Goal: Communication & Community: Answer question/provide support

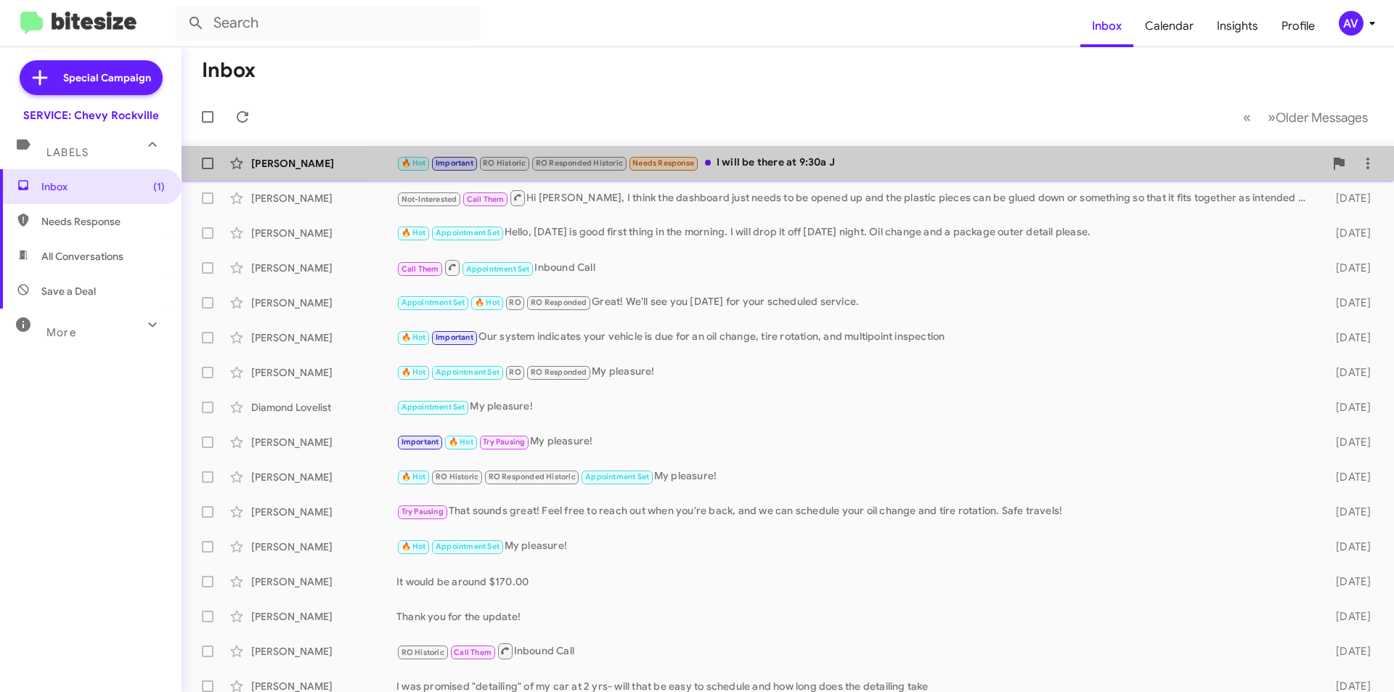
click at [855, 171] on div "🔥 Hot Important RO Historic RO Responded Historic Needs Response I will be ther…" at bounding box center [860, 163] width 928 height 17
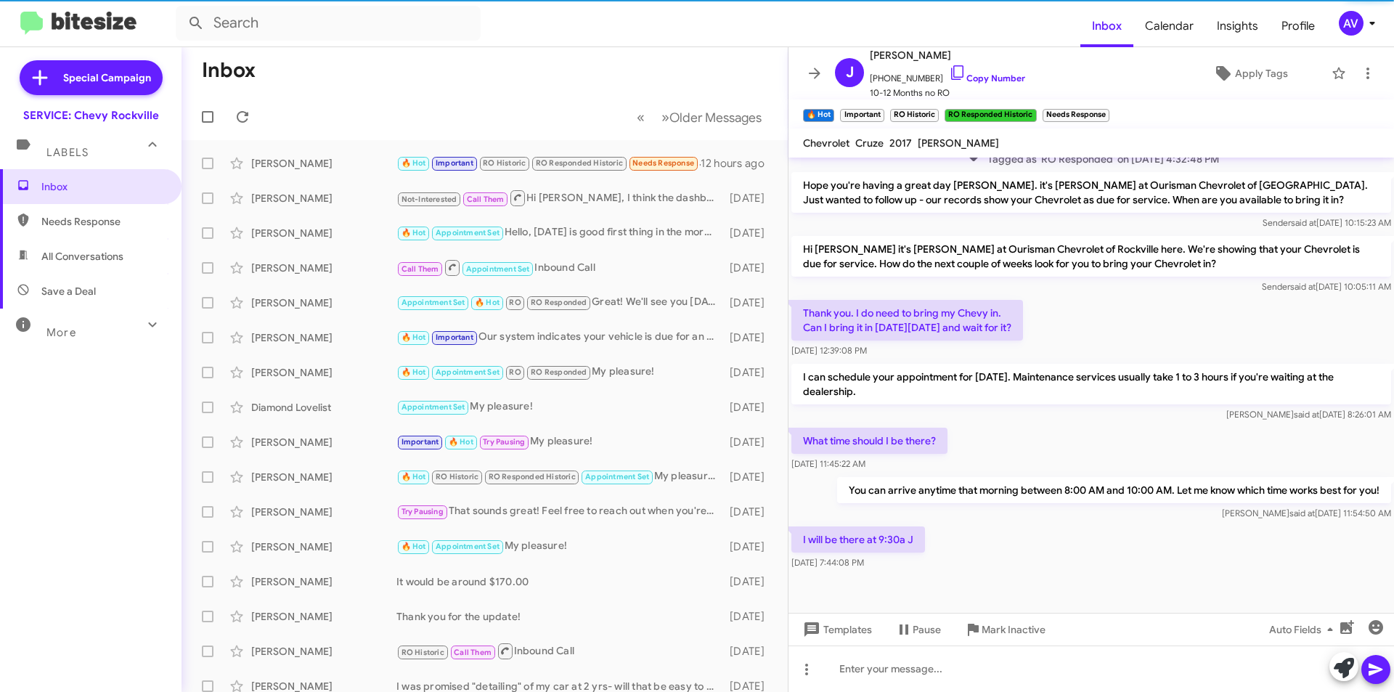
scroll to position [667, 0]
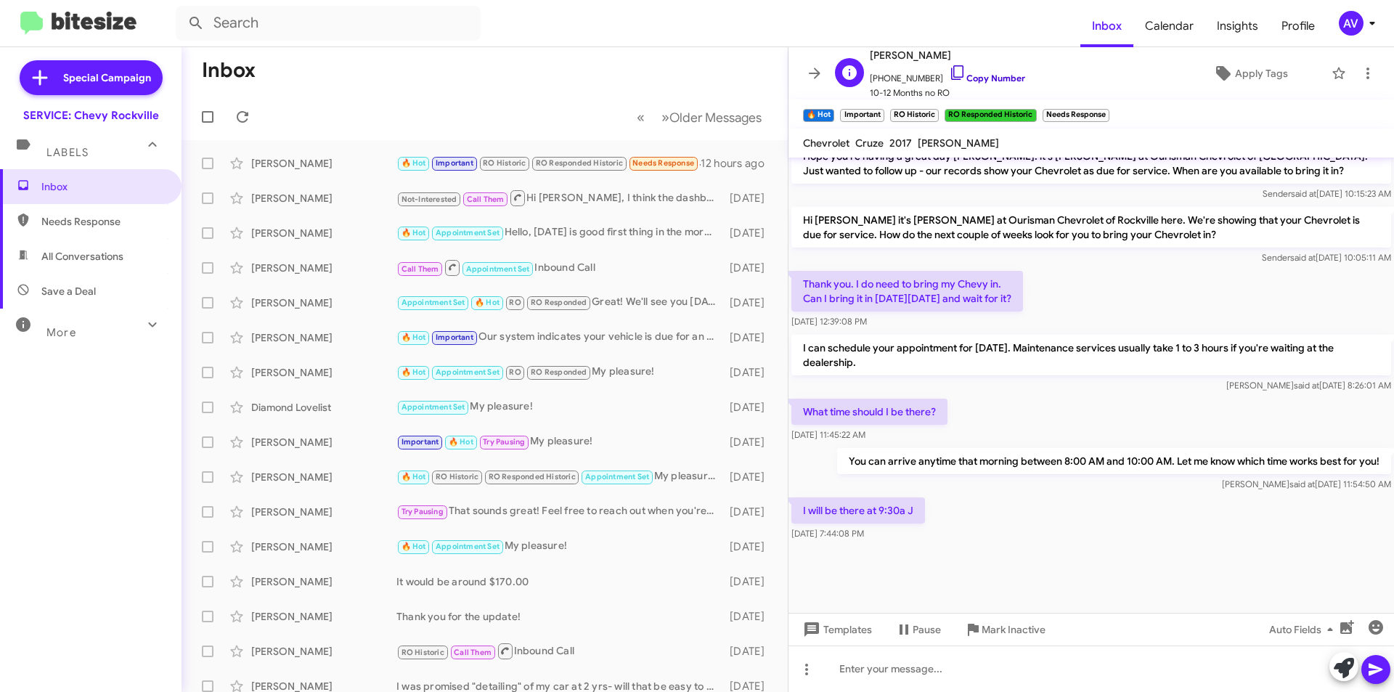
click at [949, 73] on icon at bounding box center [957, 72] width 17 height 17
click at [863, 663] on div at bounding box center [1092, 668] width 606 height 46
click at [1370, 667] on icon at bounding box center [1375, 669] width 17 height 17
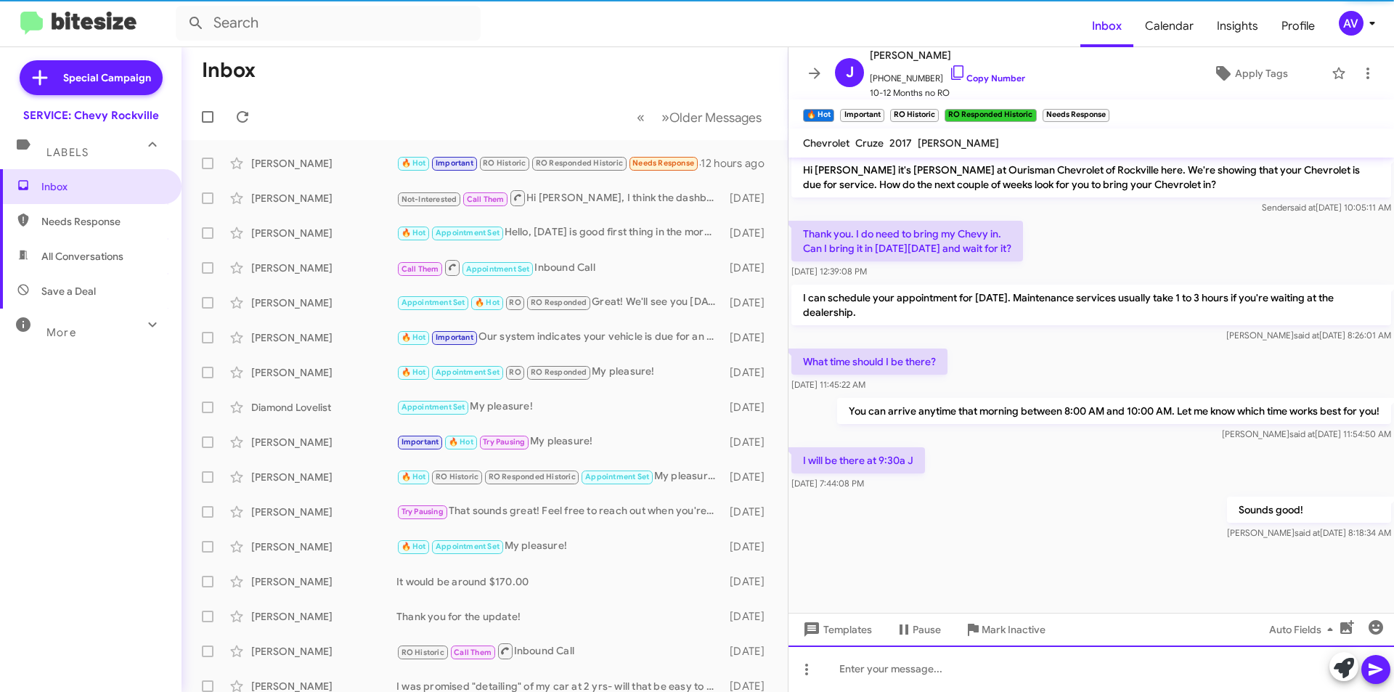
scroll to position [720, 0]
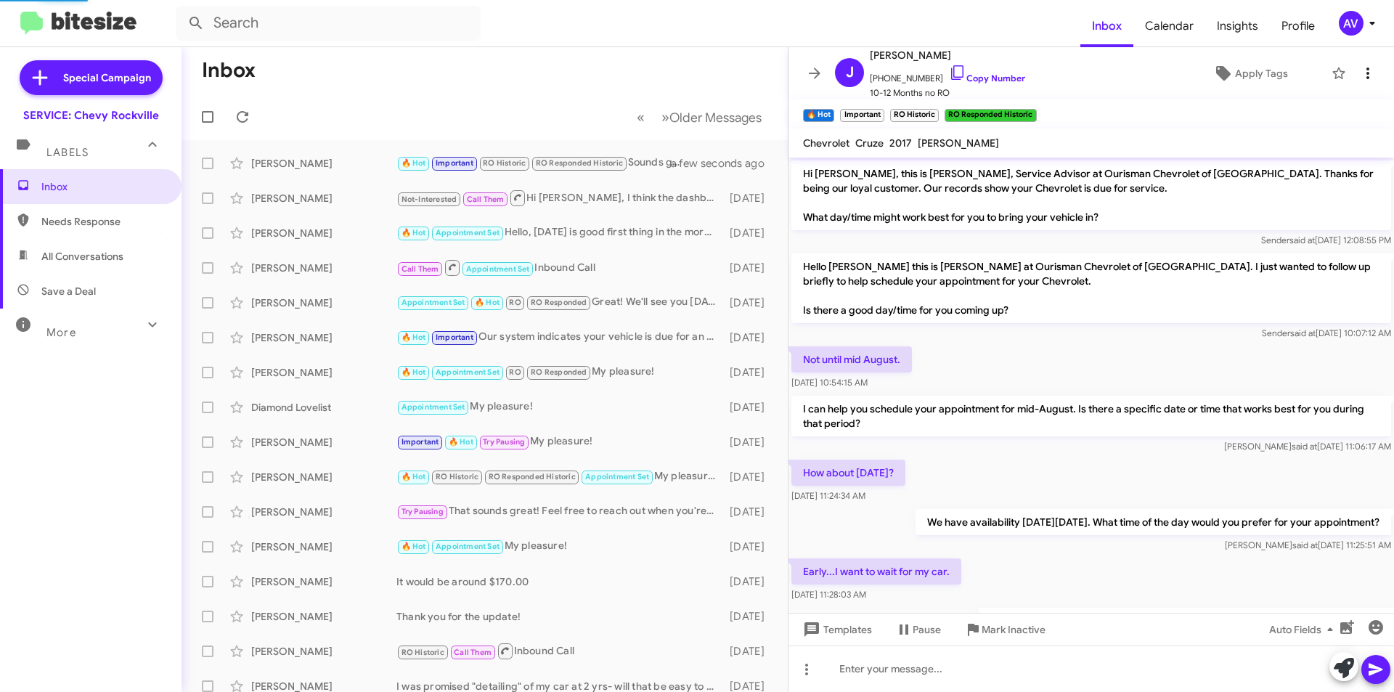
scroll to position [690, 0]
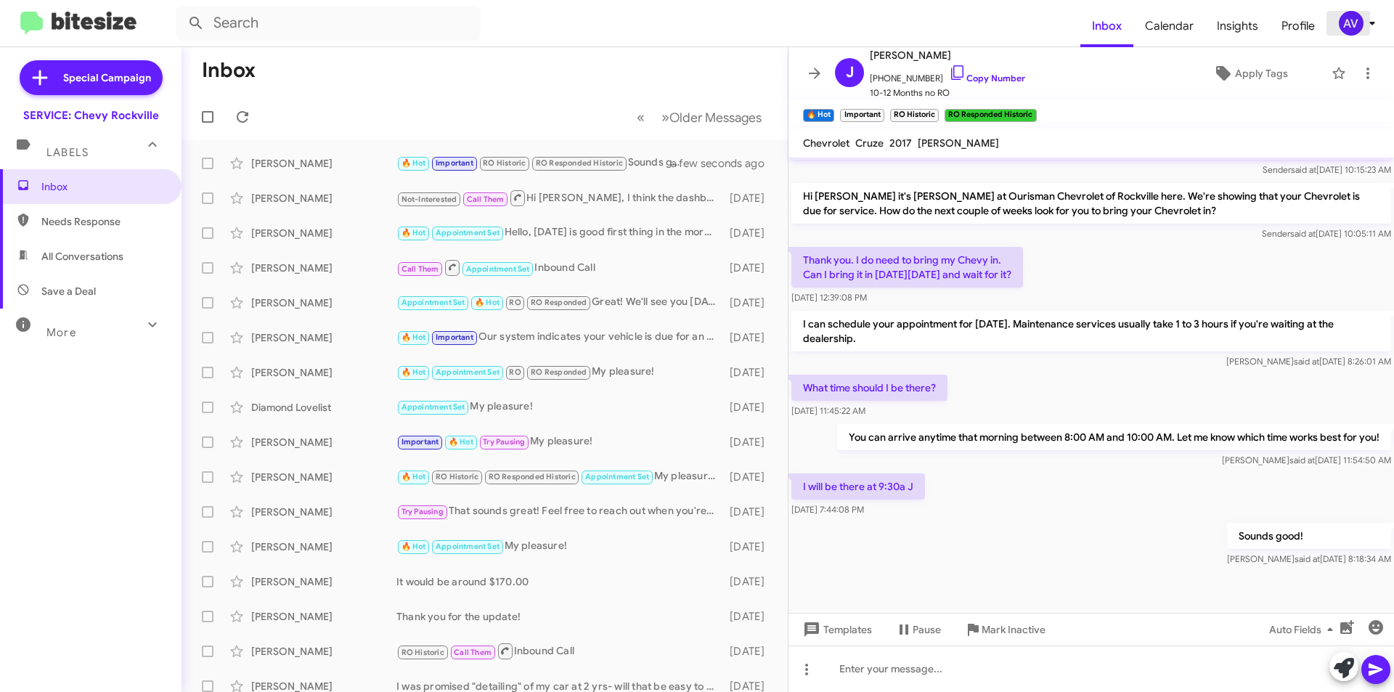
click at [1351, 21] on div "AV" at bounding box center [1351, 23] width 25 height 25
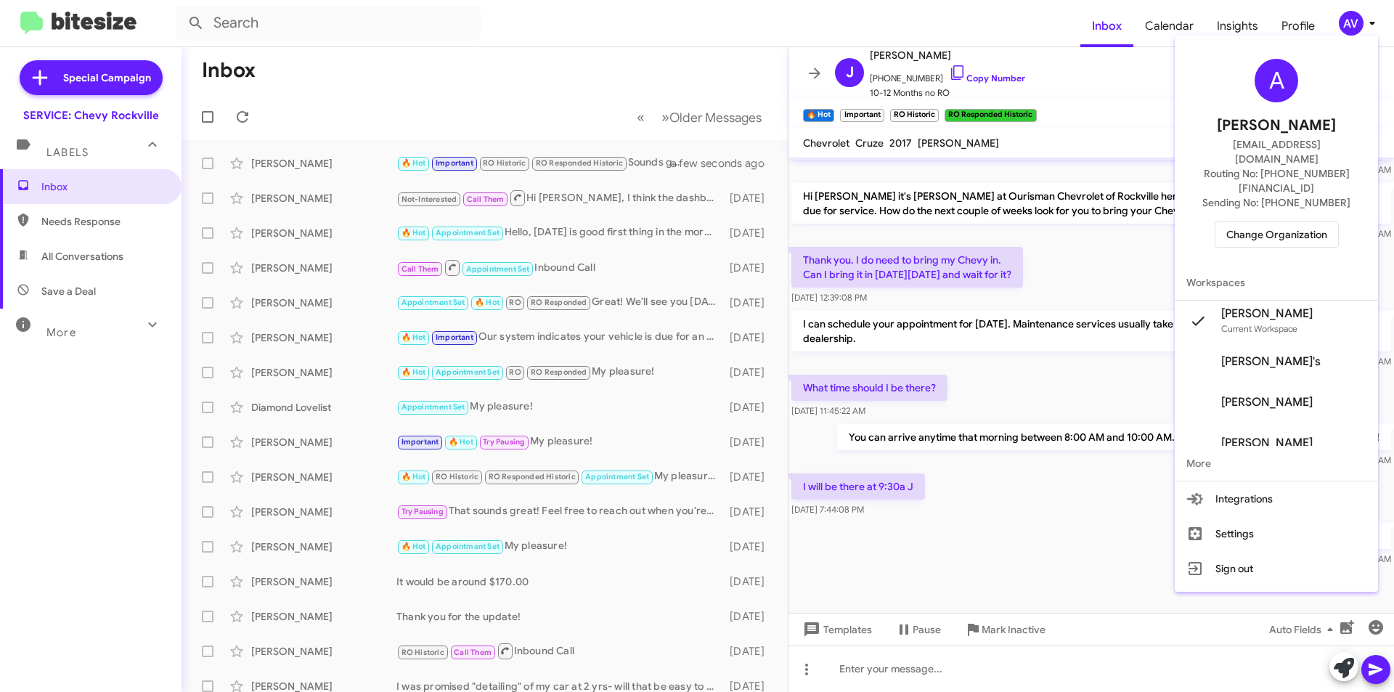
click at [1272, 222] on span "Change Organization" at bounding box center [1276, 234] width 101 height 25
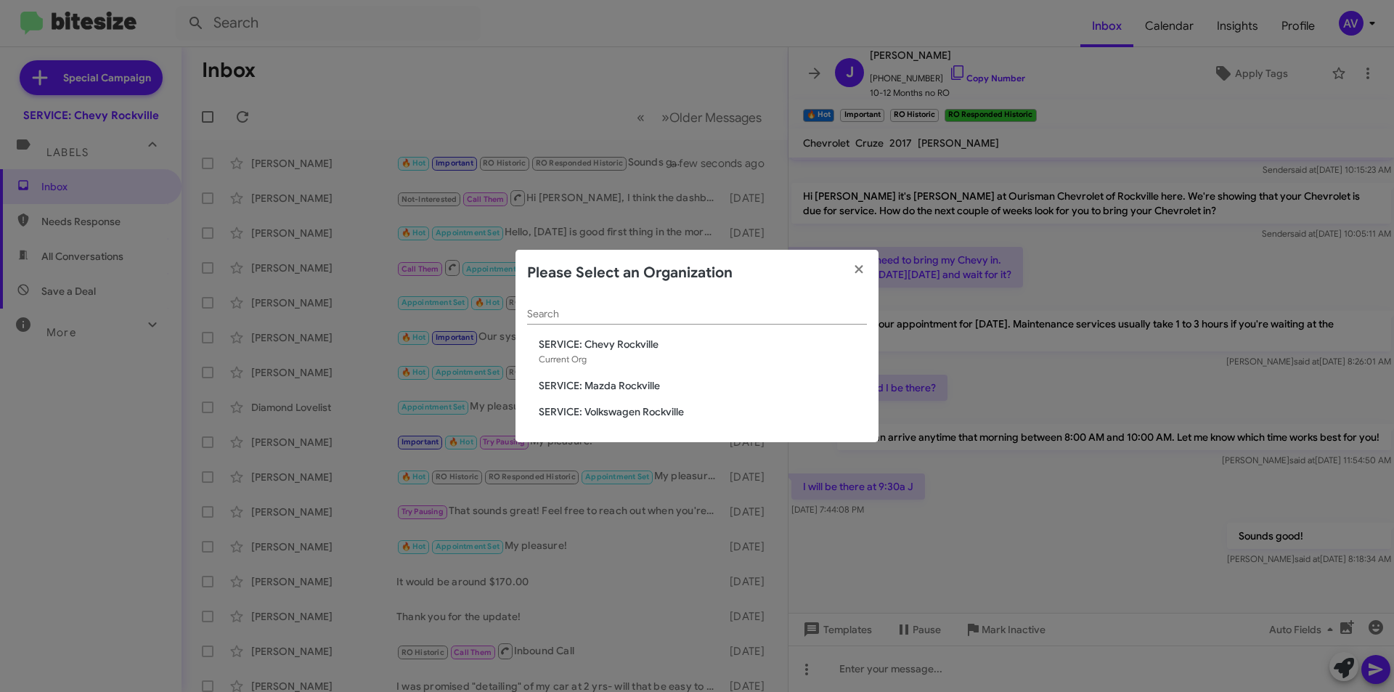
click at [685, 381] on span "SERVICE: Mazda Rockville" at bounding box center [703, 385] width 328 height 15
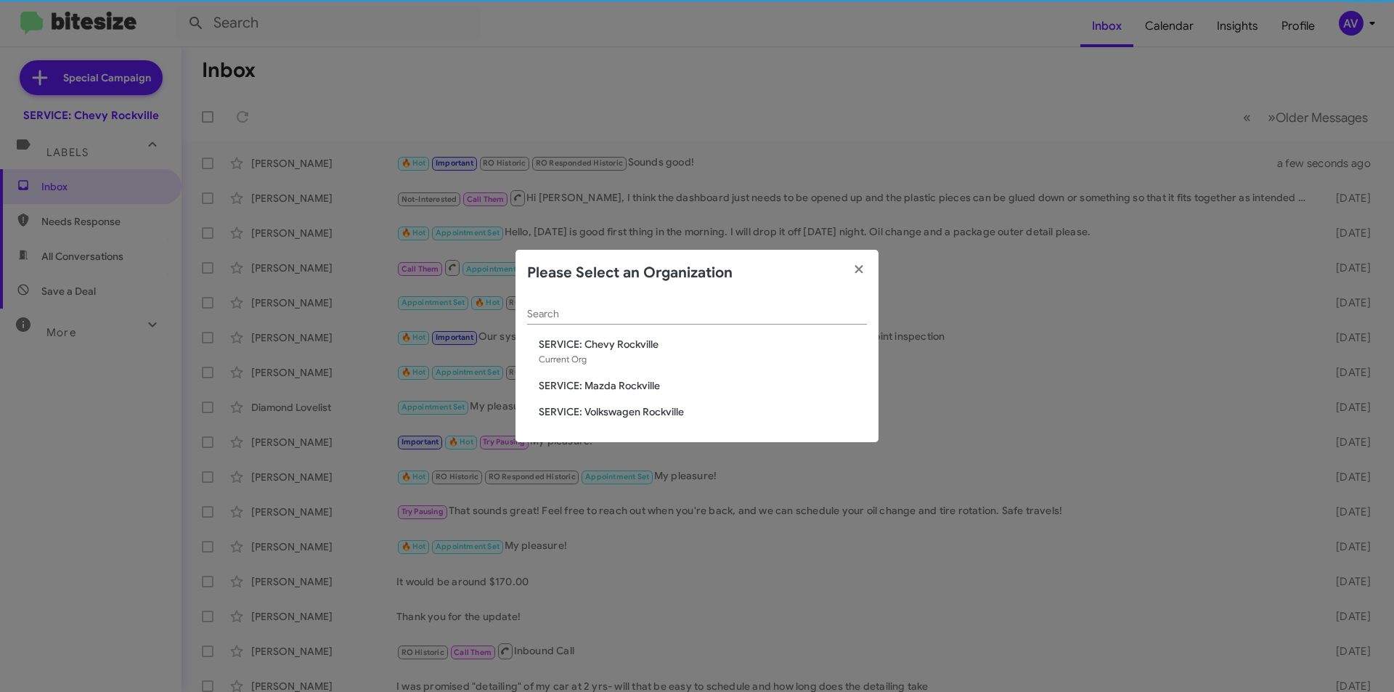
click at [685, 381] on span "SERVICE: Mazda Rockville" at bounding box center [703, 385] width 328 height 15
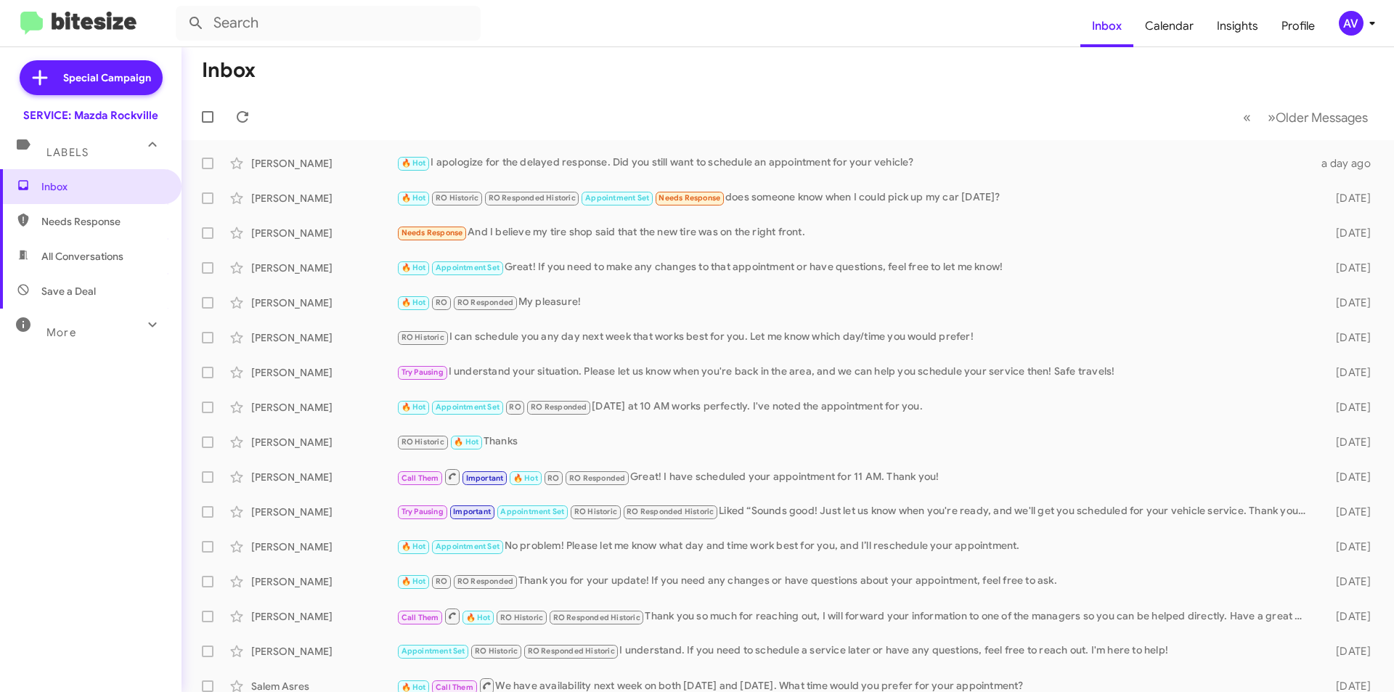
click at [1358, 20] on div "AV" at bounding box center [1351, 23] width 25 height 25
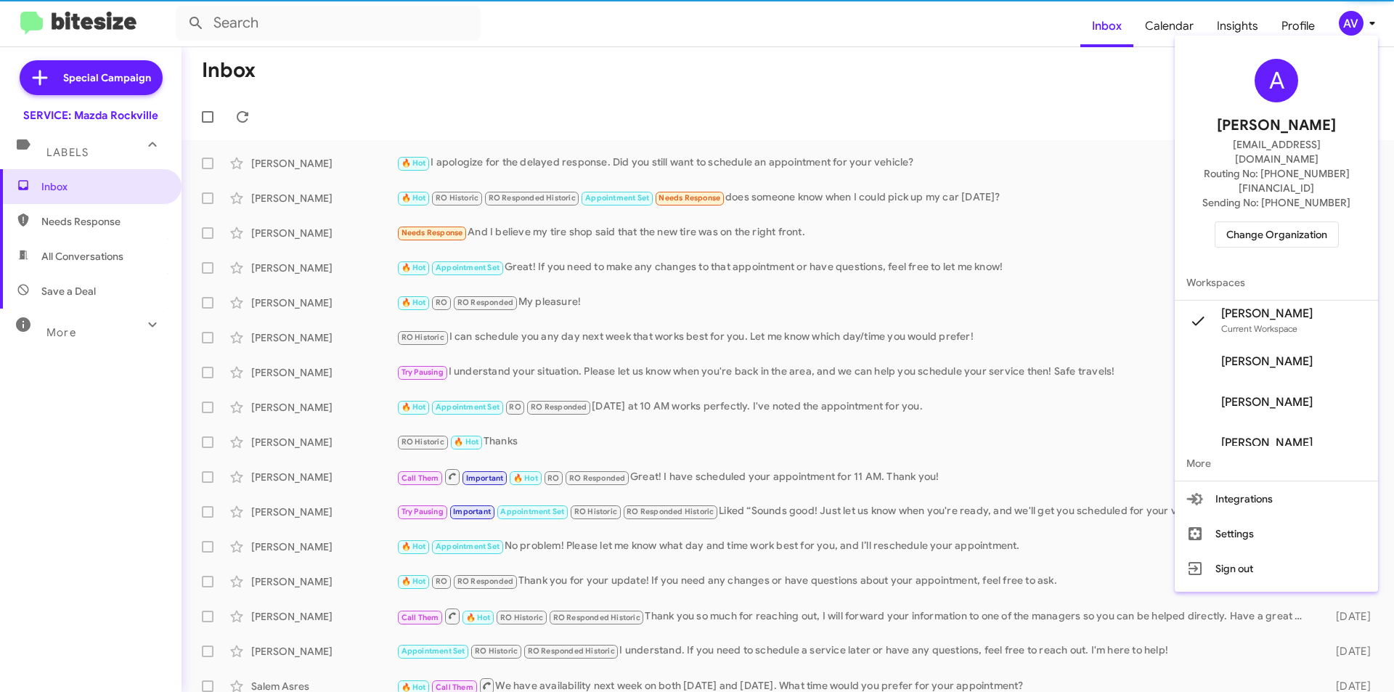
click at [1297, 222] on span "Change Organization" at bounding box center [1276, 234] width 101 height 25
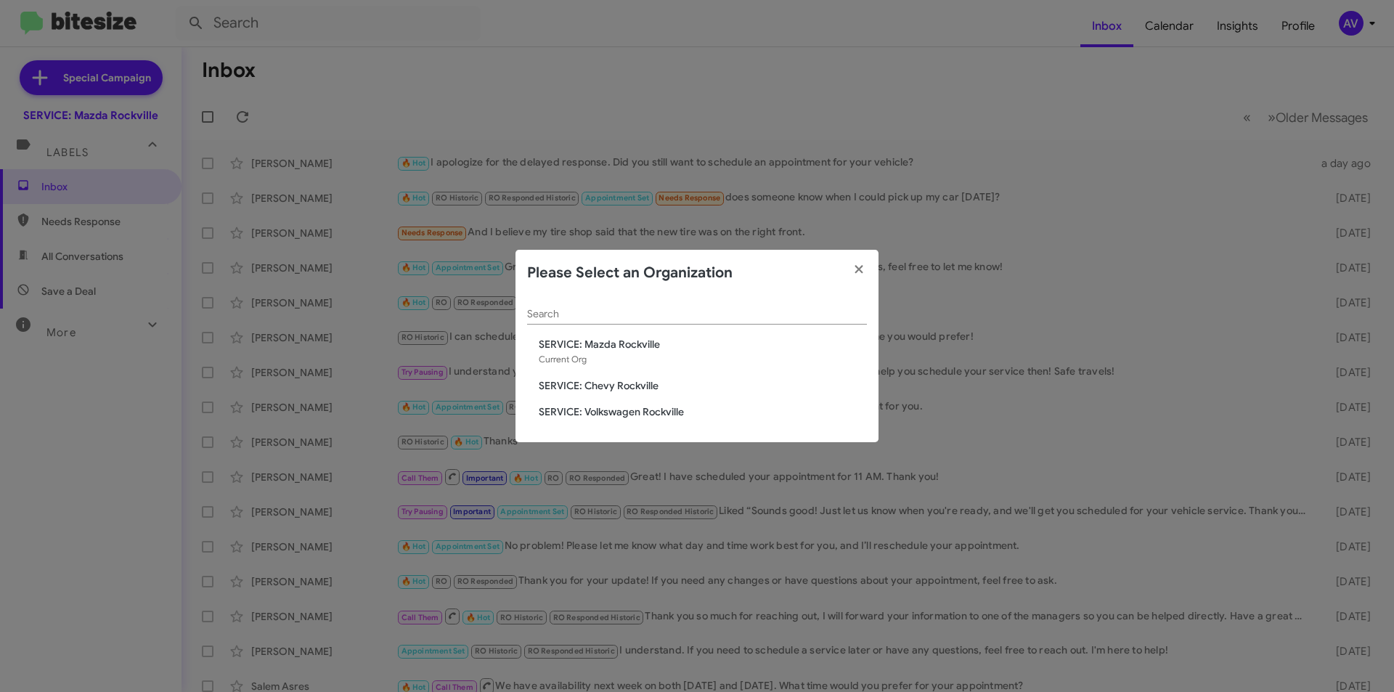
click at [596, 412] on span "SERVICE: Volkswagen Rockville" at bounding box center [703, 411] width 328 height 15
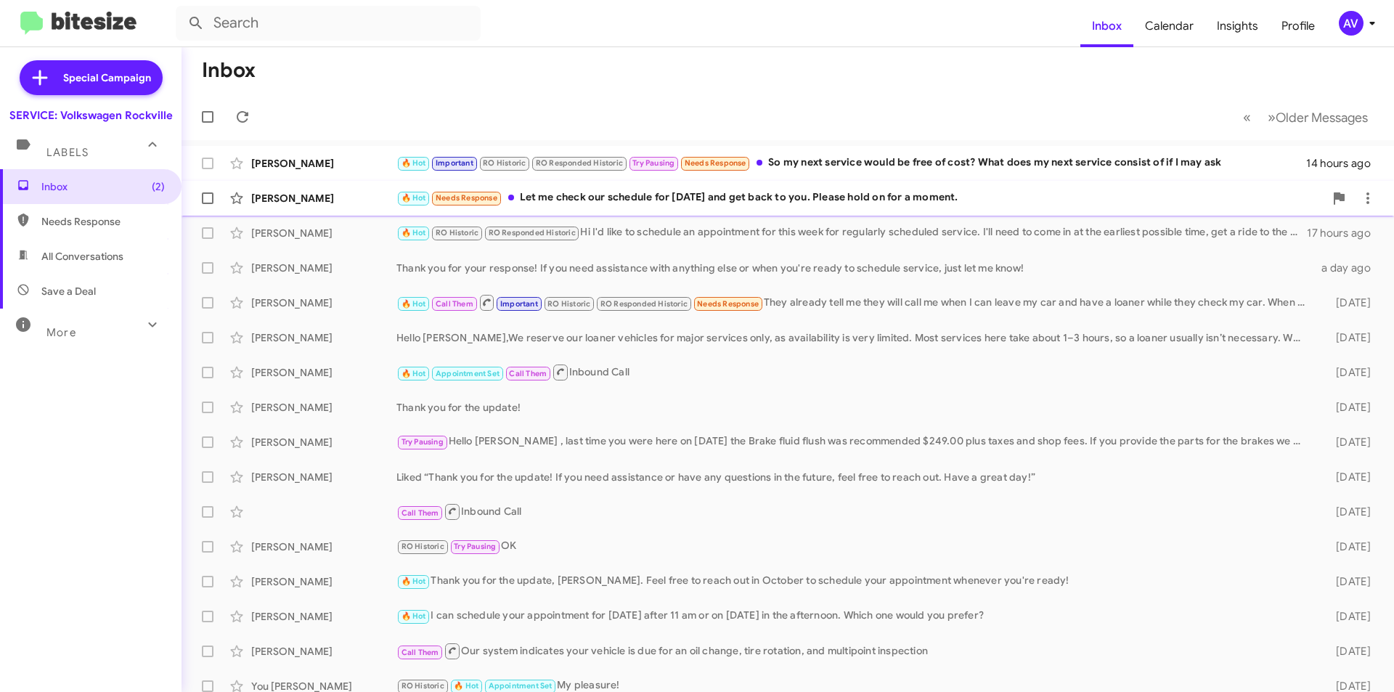
click at [746, 188] on div "Mary Ellison 🔥 Hot Needs Response Let me check our schedule for today and get b…" at bounding box center [787, 198] width 1189 height 29
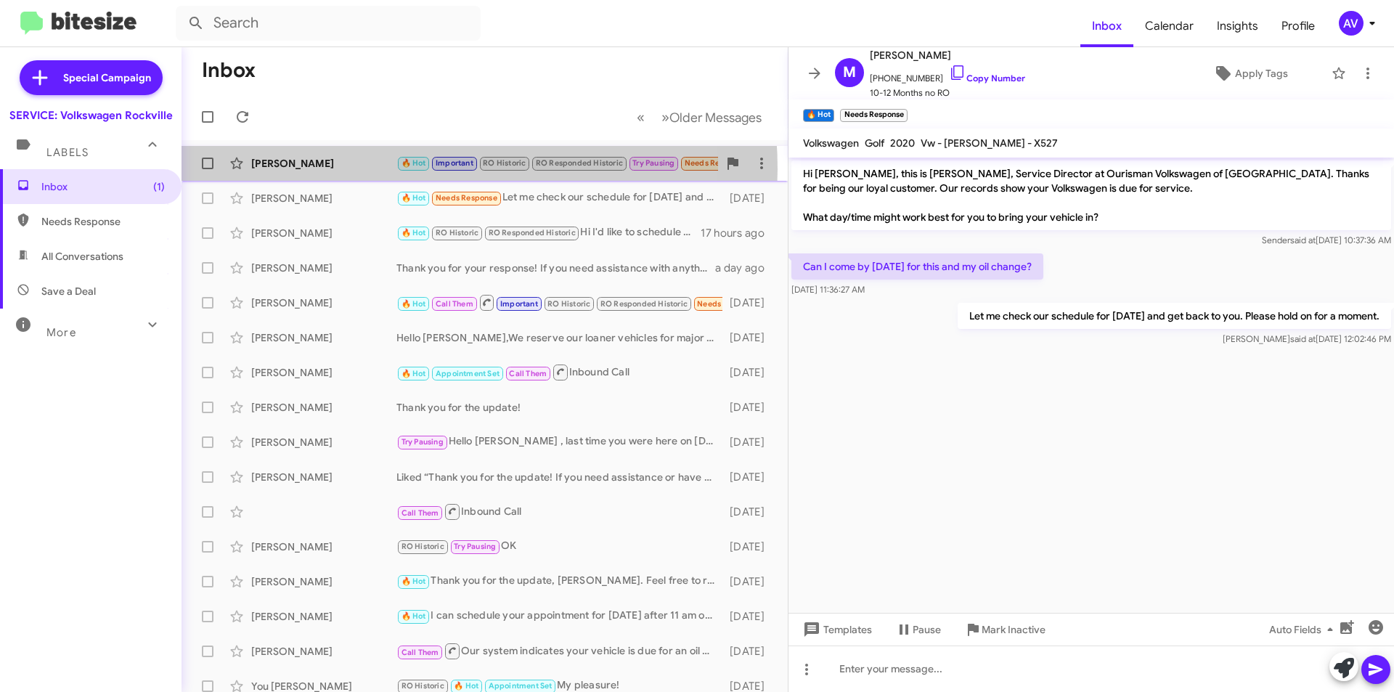
click at [378, 169] on div "Kevin Roy" at bounding box center [323, 163] width 145 height 15
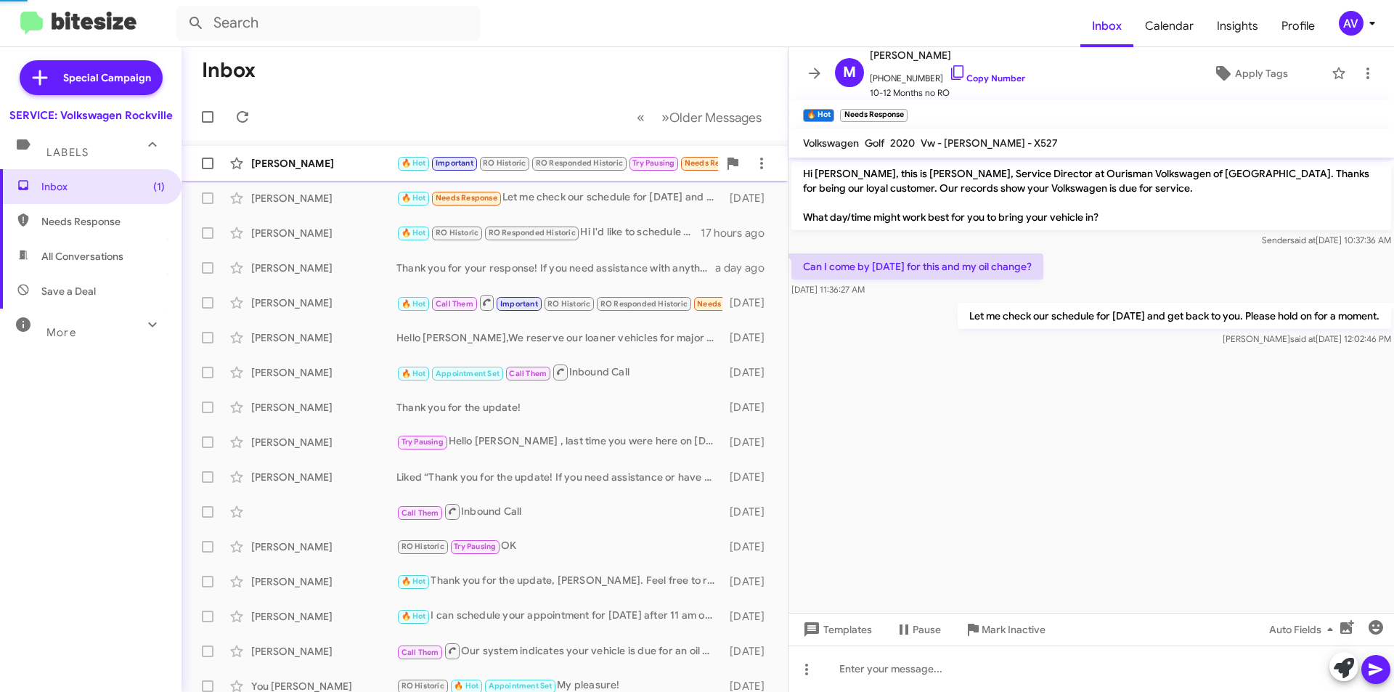
scroll to position [694, 0]
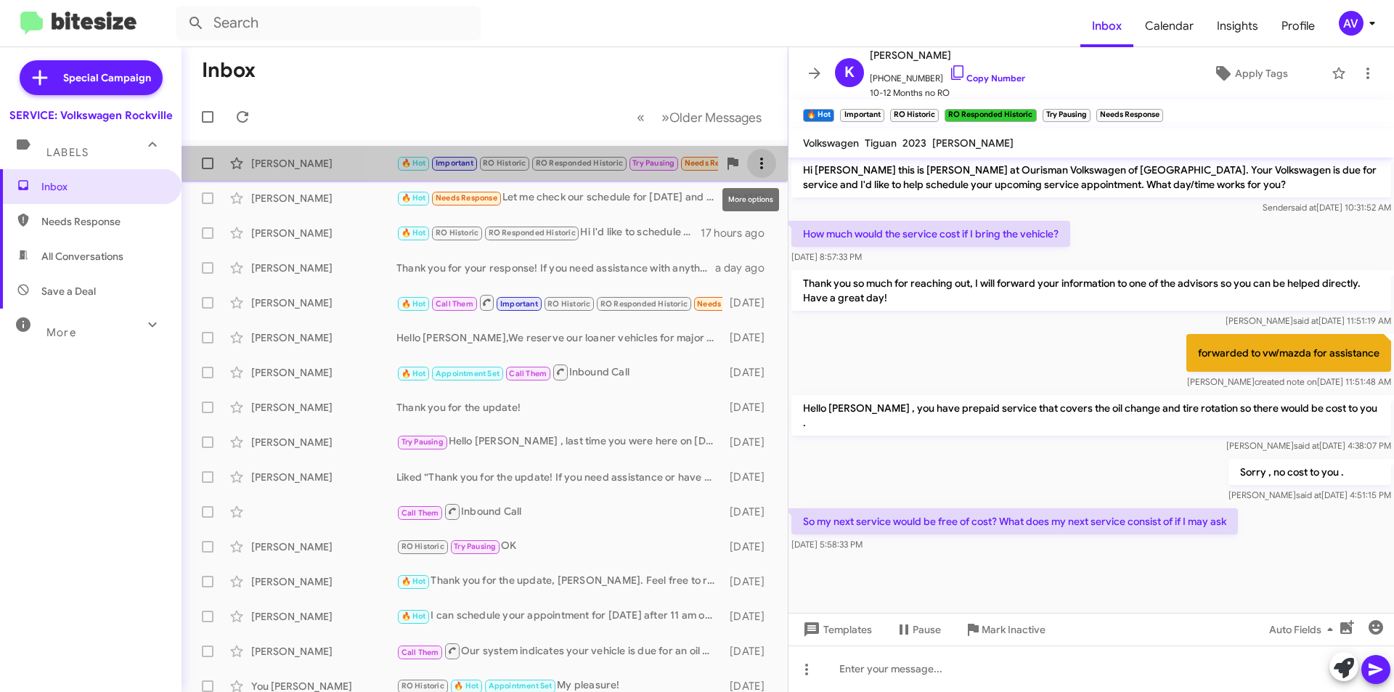
click at [760, 171] on span at bounding box center [761, 163] width 29 height 17
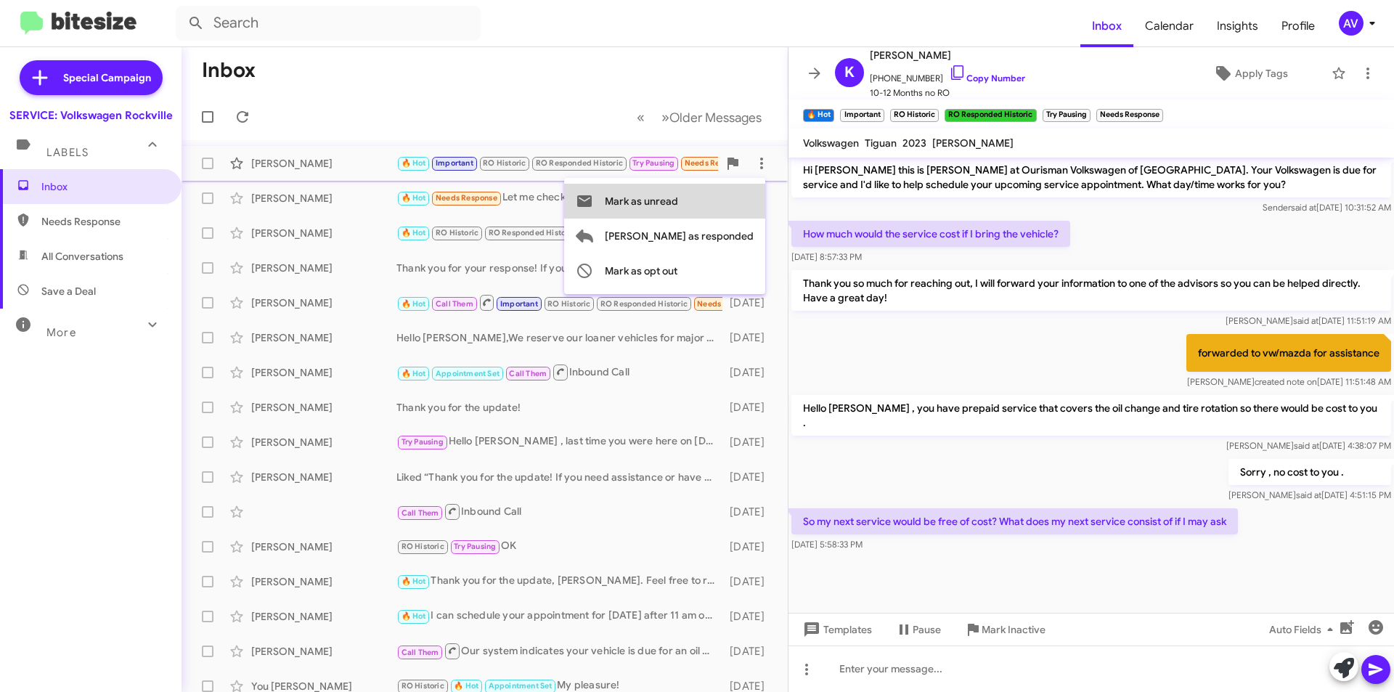
click at [737, 211] on button "Mark as unread" at bounding box center [664, 201] width 201 height 35
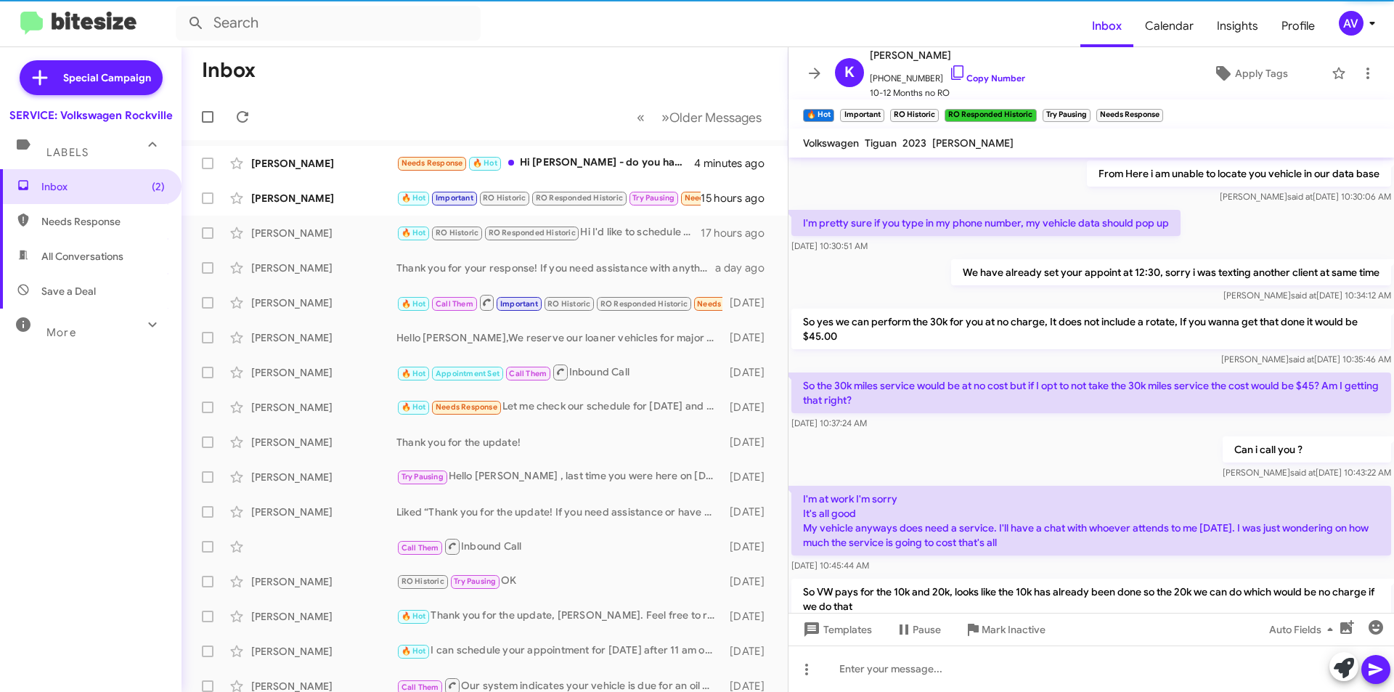
scroll to position [694, 0]
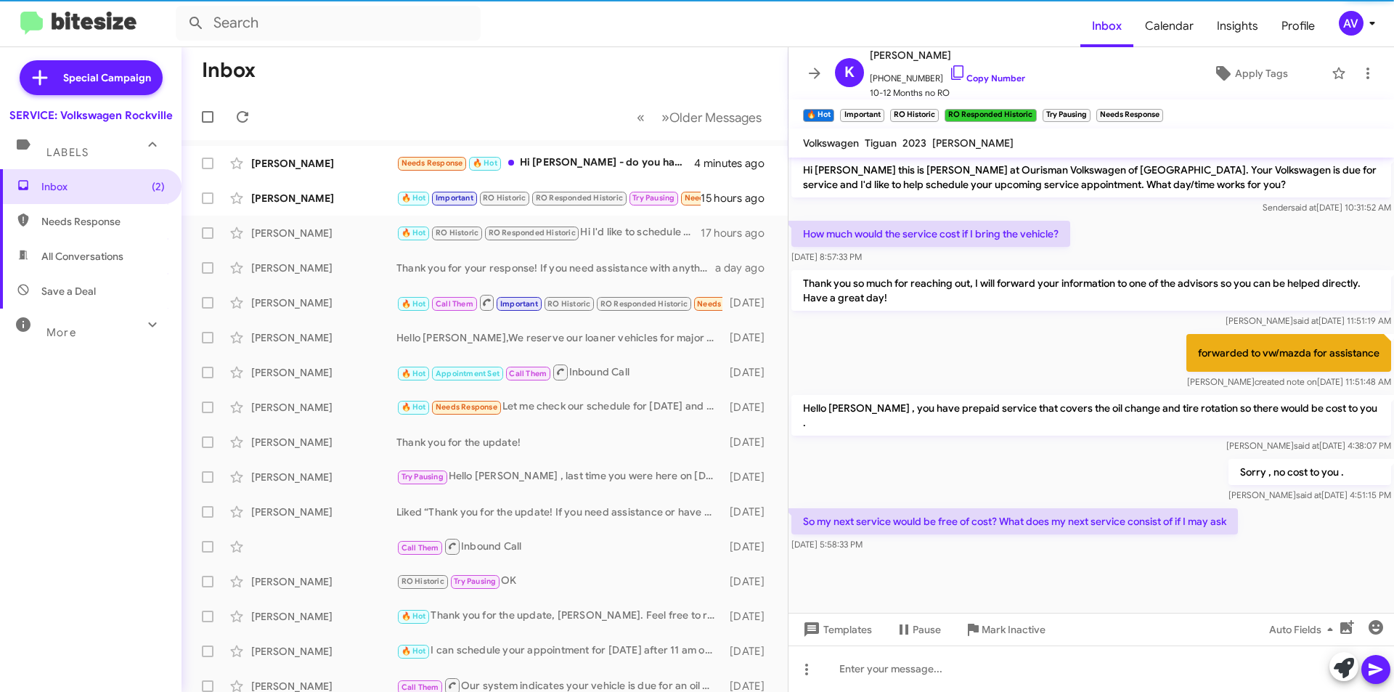
click at [1372, 20] on icon at bounding box center [1372, 23] width 17 height 17
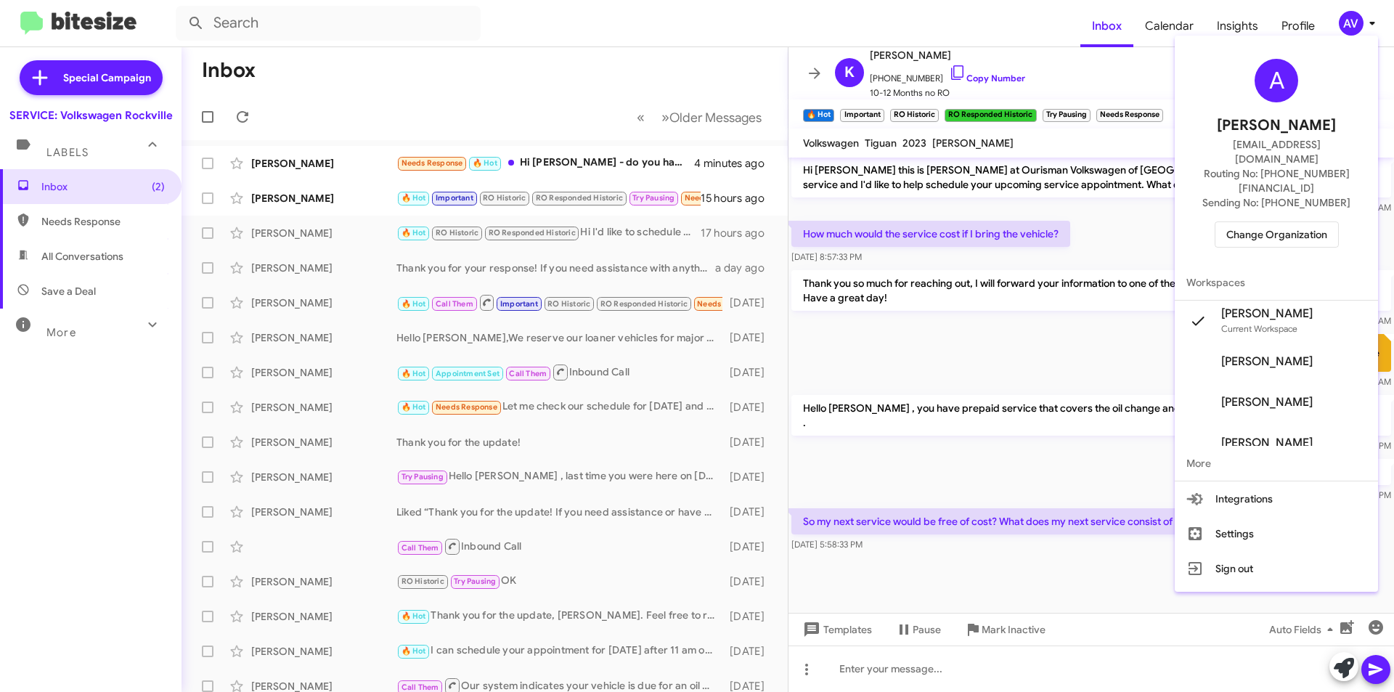
click at [558, 152] on div at bounding box center [697, 346] width 1394 height 692
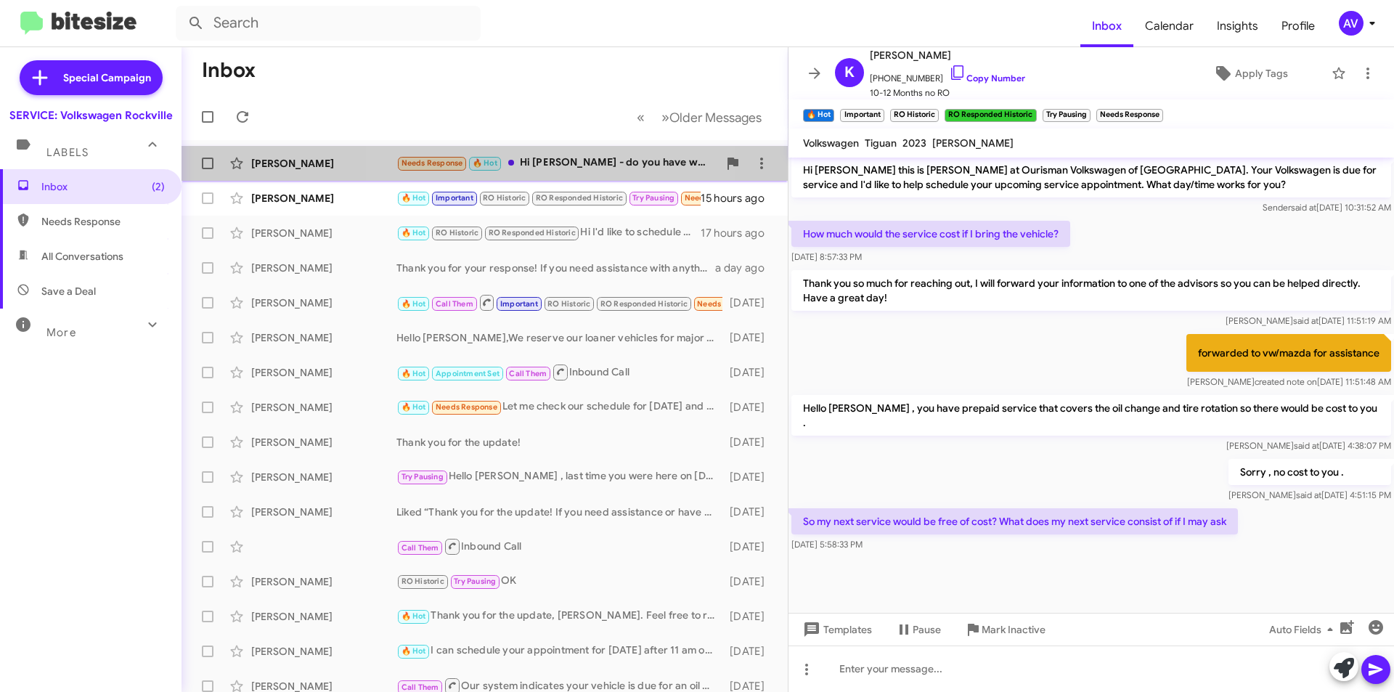
click at [558, 159] on div "Needs Response 🔥 Hot Hi Keith - do you have weekend appointments?" at bounding box center [557, 163] width 322 height 17
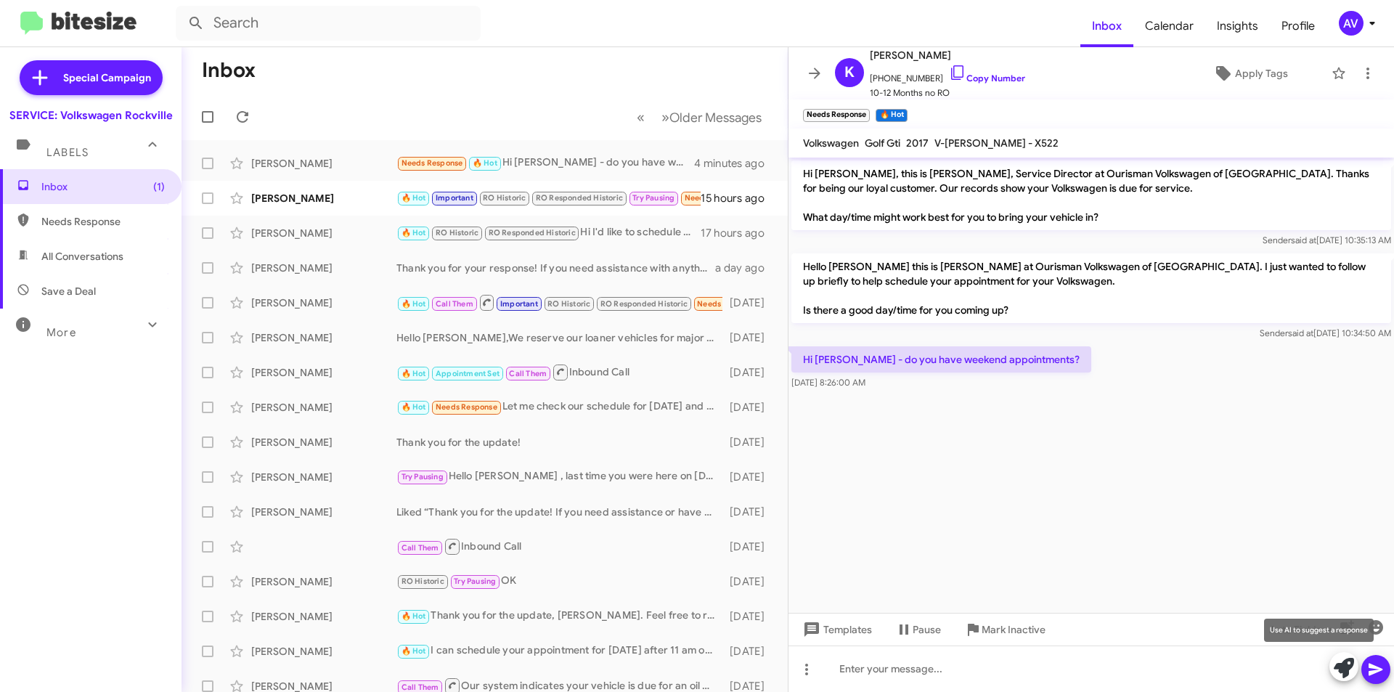
click at [1352, 657] on span at bounding box center [1344, 668] width 20 height 32
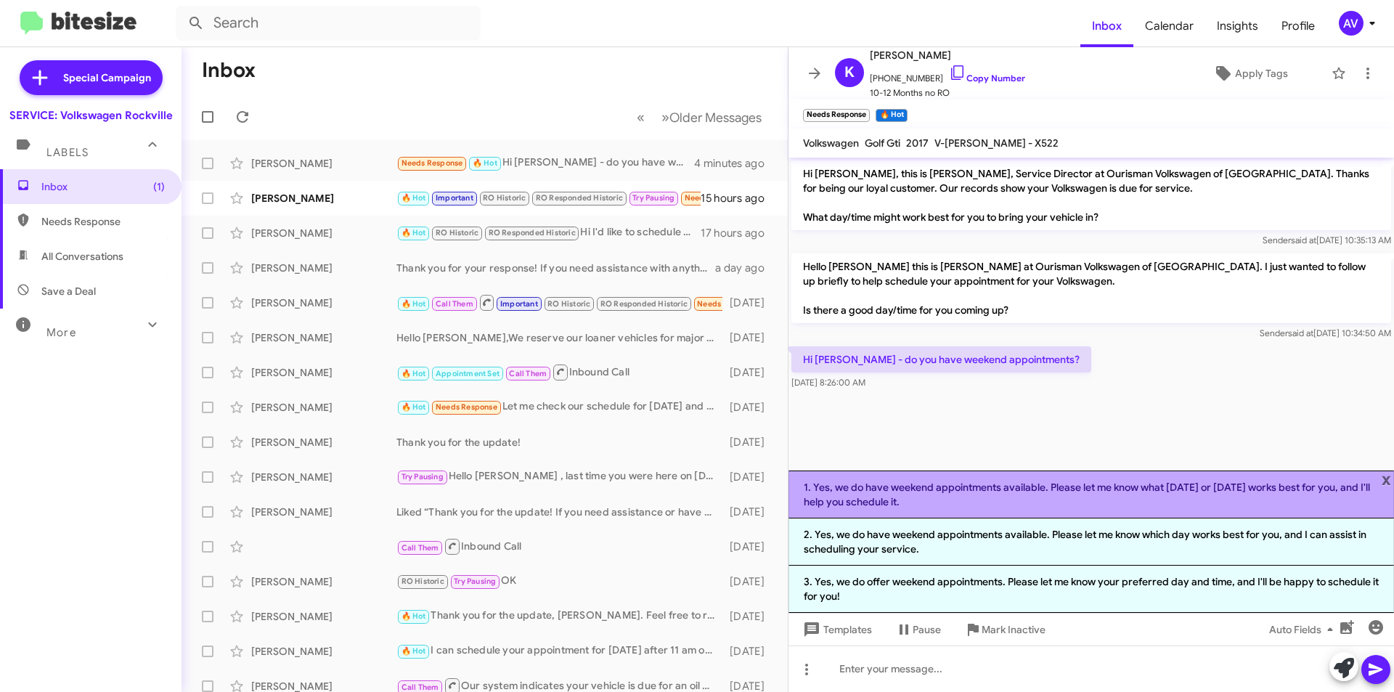
click at [1039, 503] on li "1. Yes, we do have weekend appointments available. Please let me know what Satu…" at bounding box center [1092, 494] width 606 height 48
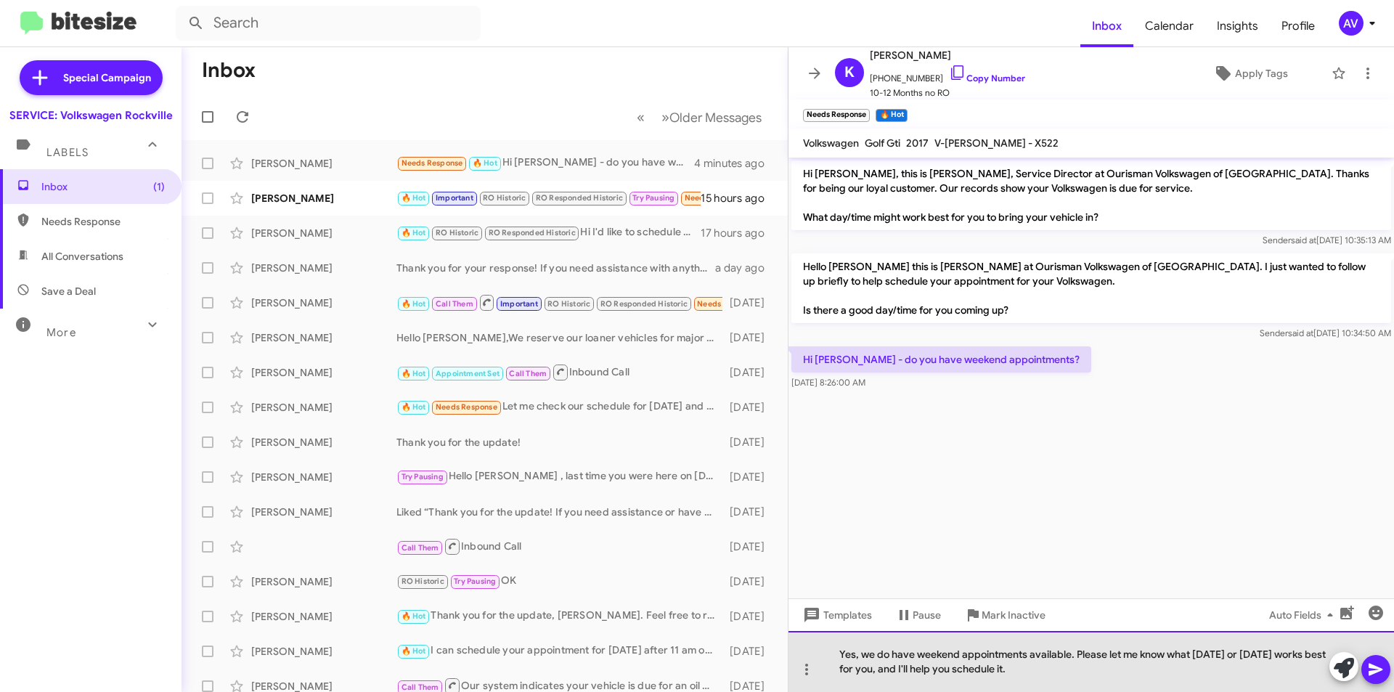
drag, startPoint x: 1101, startPoint y: 667, endPoint x: 822, endPoint y: 648, distance: 279.4
click at [830, 654] on div "Yes, we do have weekend appointments available. Please let me know what Saturda…" at bounding box center [1092, 661] width 606 height 61
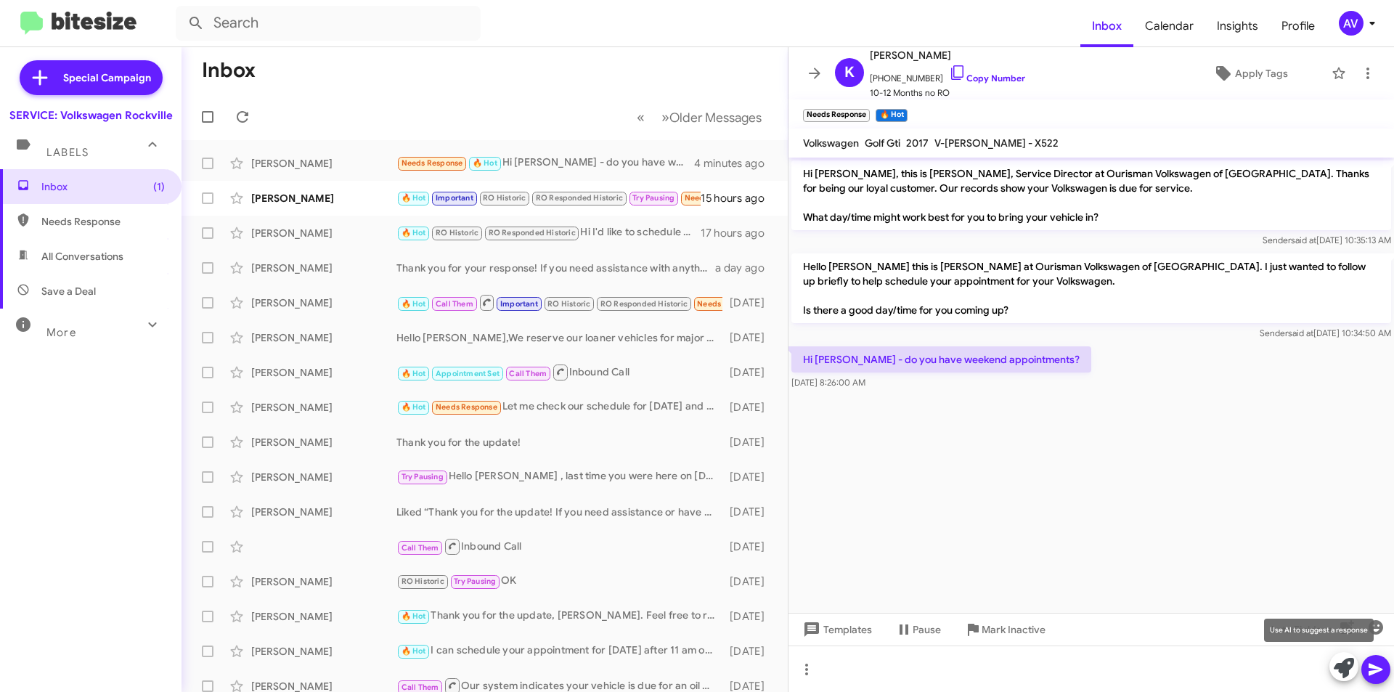
click at [1335, 659] on icon at bounding box center [1344, 668] width 20 height 20
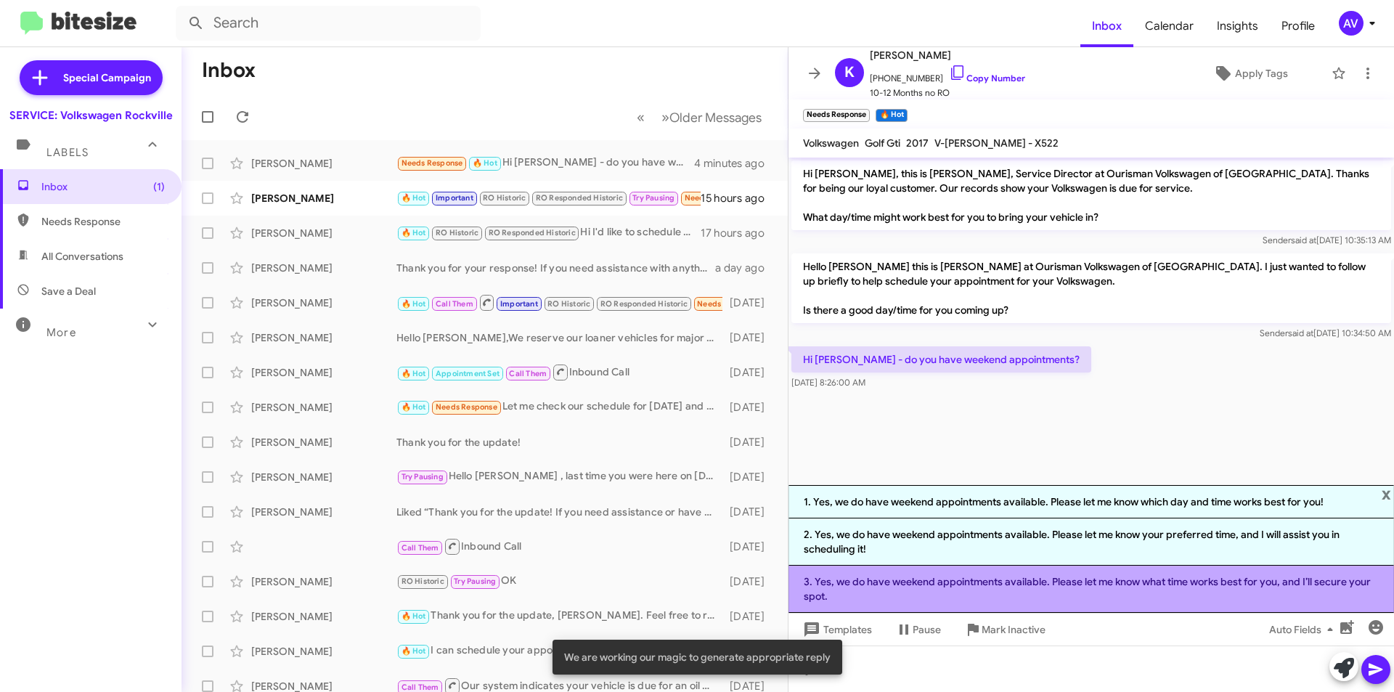
click at [876, 602] on li "3. Yes, we do have weekend appointments available. Please let me know what time…" at bounding box center [1092, 589] width 606 height 47
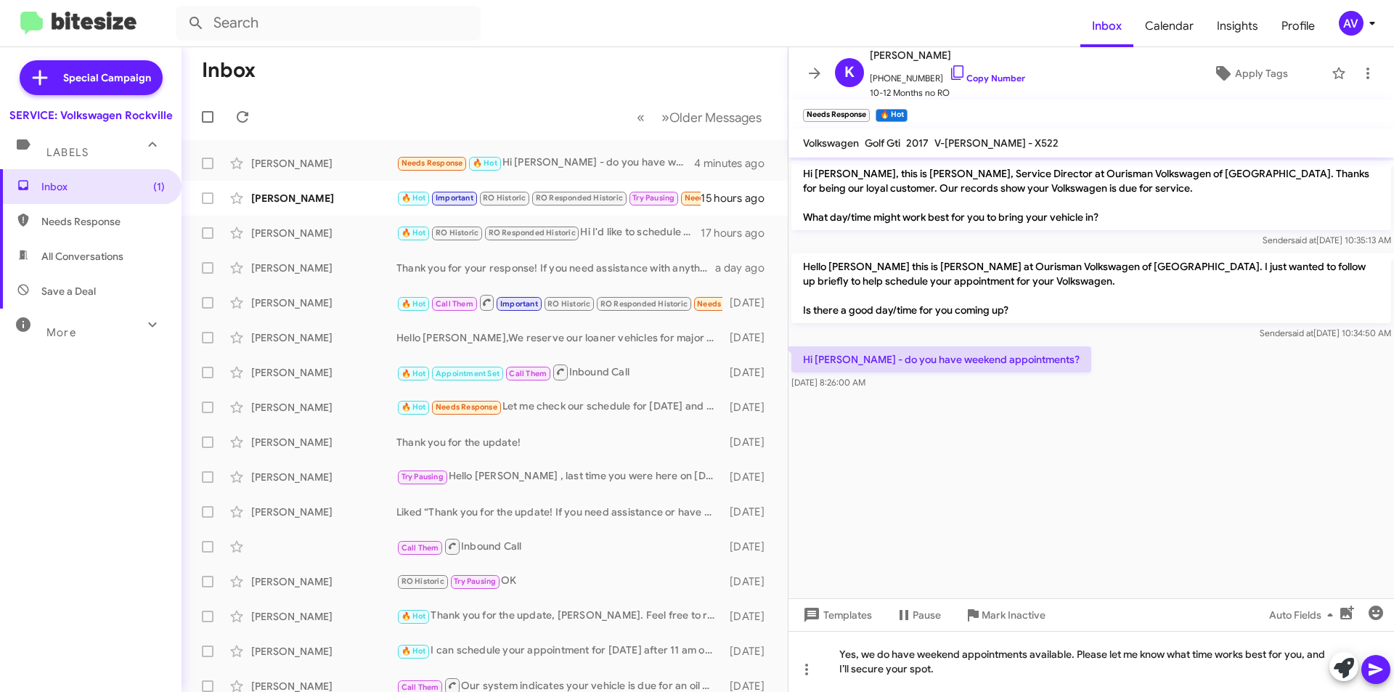
click at [1370, 664] on icon at bounding box center [1376, 670] width 14 height 12
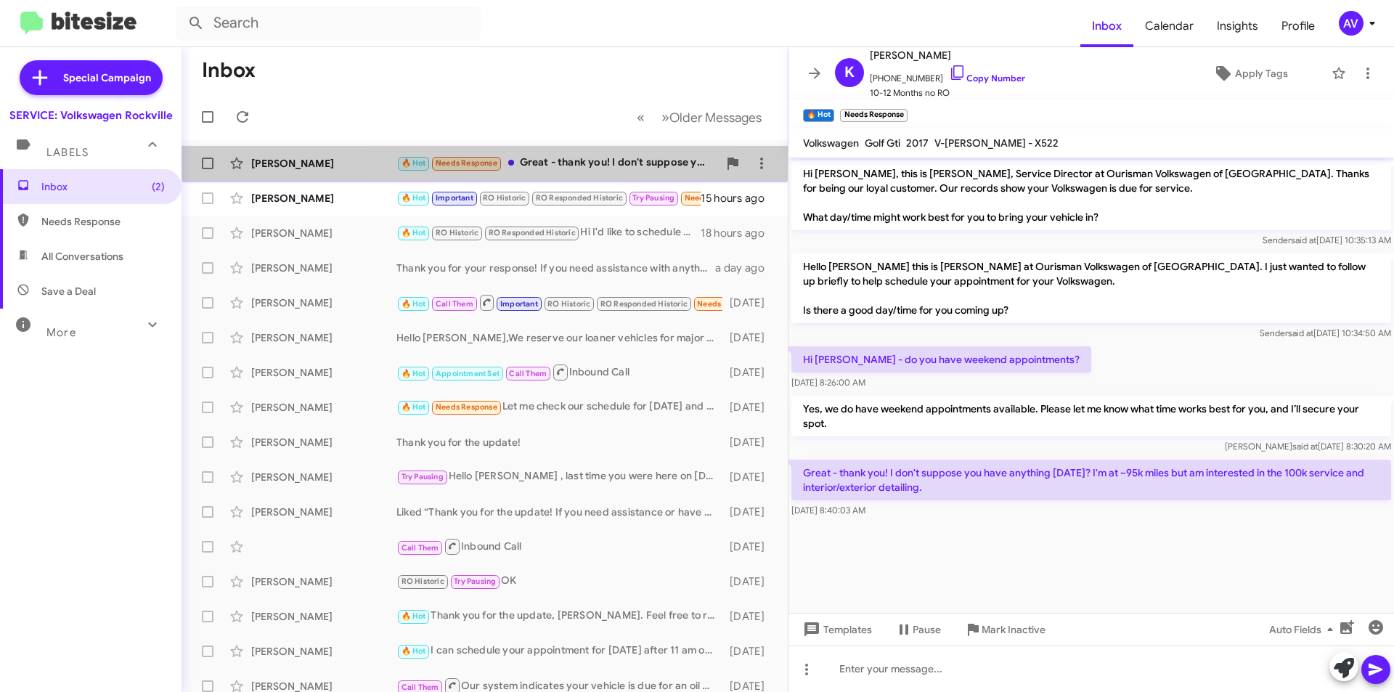
click at [550, 155] on div "🔥 Hot Needs Response Great - thank you! I don't suppose you have anything [DATE…" at bounding box center [557, 163] width 322 height 17
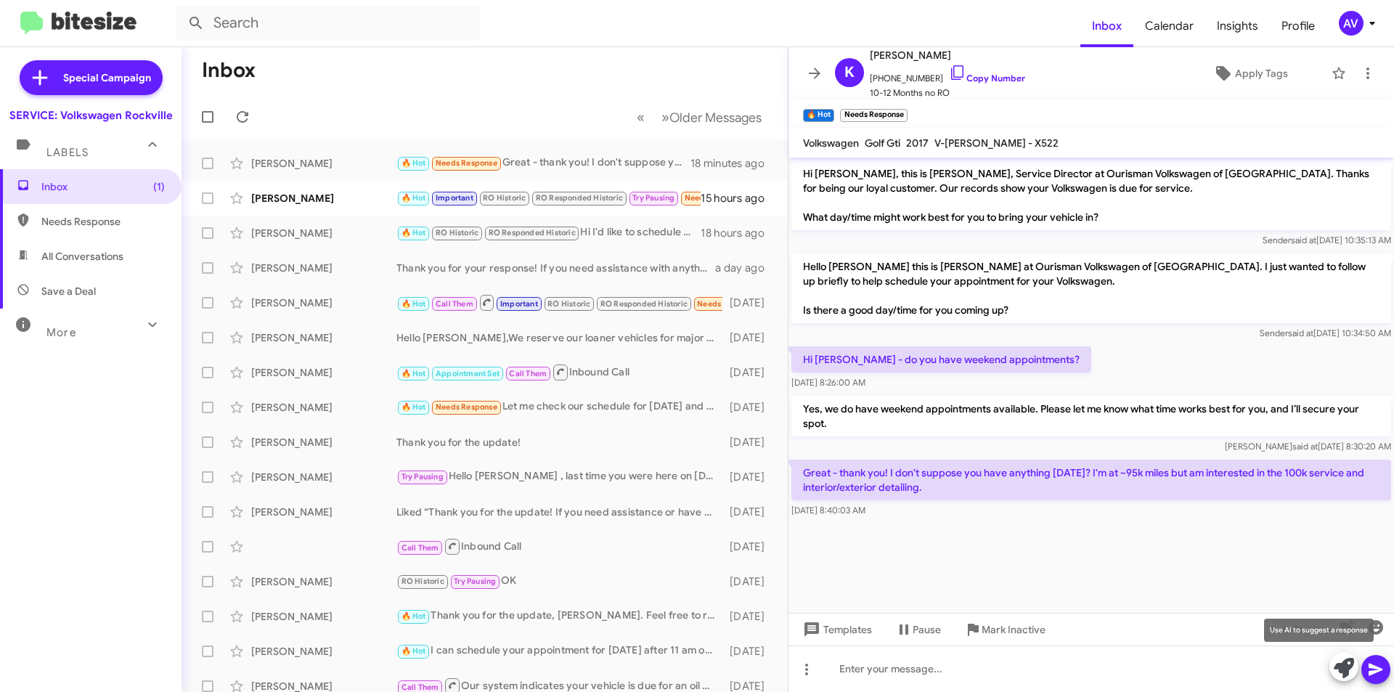
click at [1349, 676] on icon at bounding box center [1344, 668] width 20 height 20
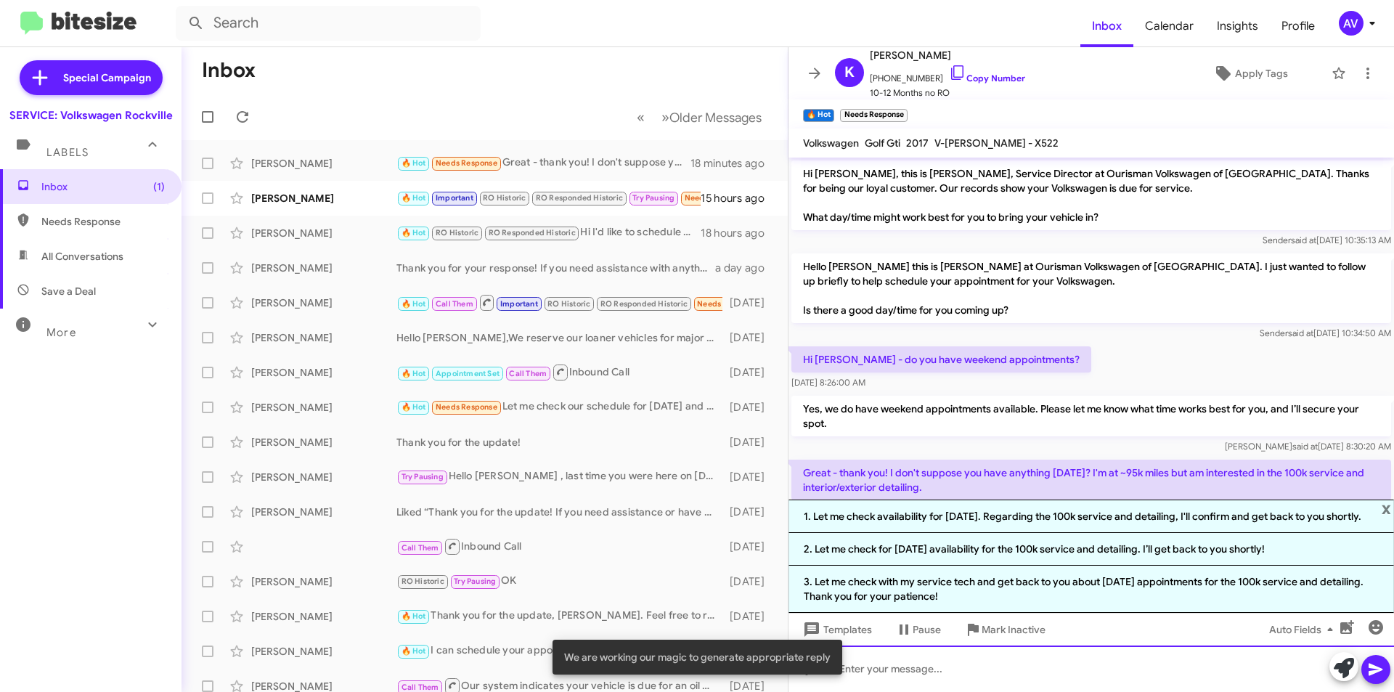
click at [927, 661] on div at bounding box center [1092, 668] width 606 height 46
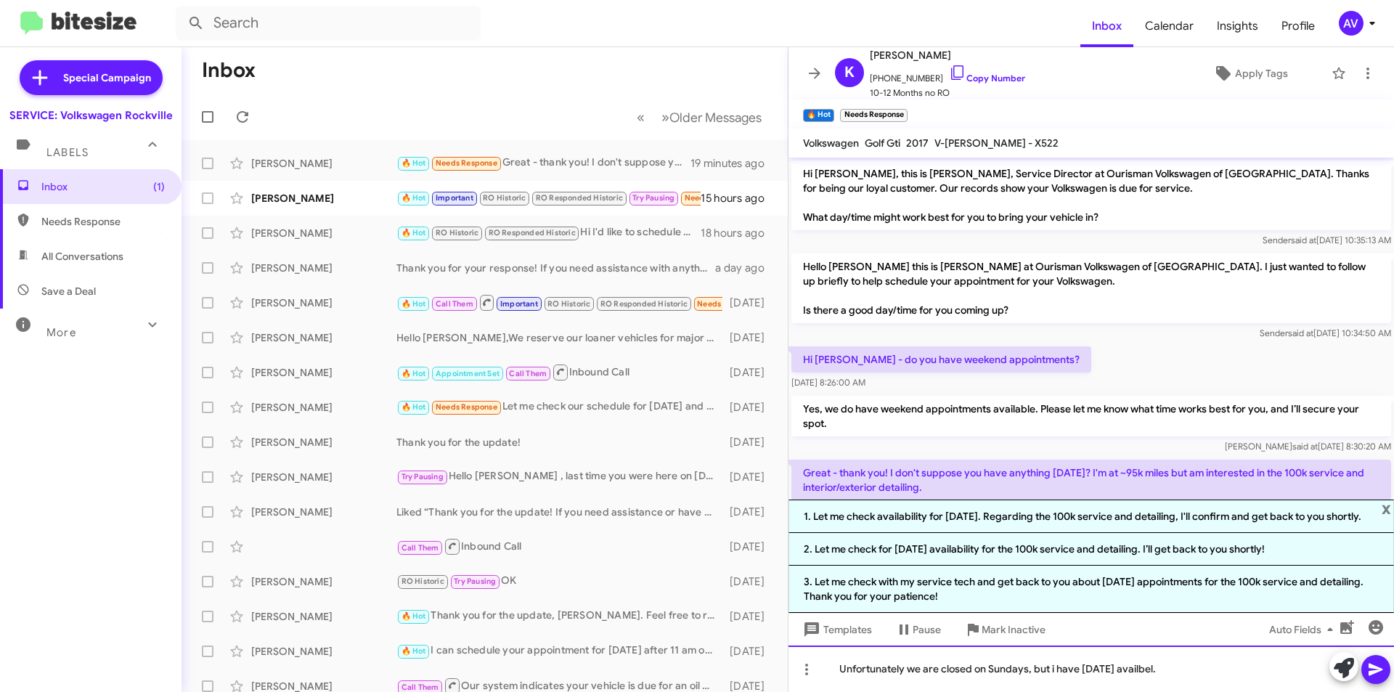
click at [1151, 672] on div "Unfortunately we are closed on Sundays, but i have [DATE] availbel." at bounding box center [1092, 668] width 606 height 46
click at [1055, 672] on div "Unfortunately we are closed on Sundays, but i have [DATE] available." at bounding box center [1092, 668] width 606 height 46
click at [1387, 507] on span "x" at bounding box center [1386, 508] width 9 height 17
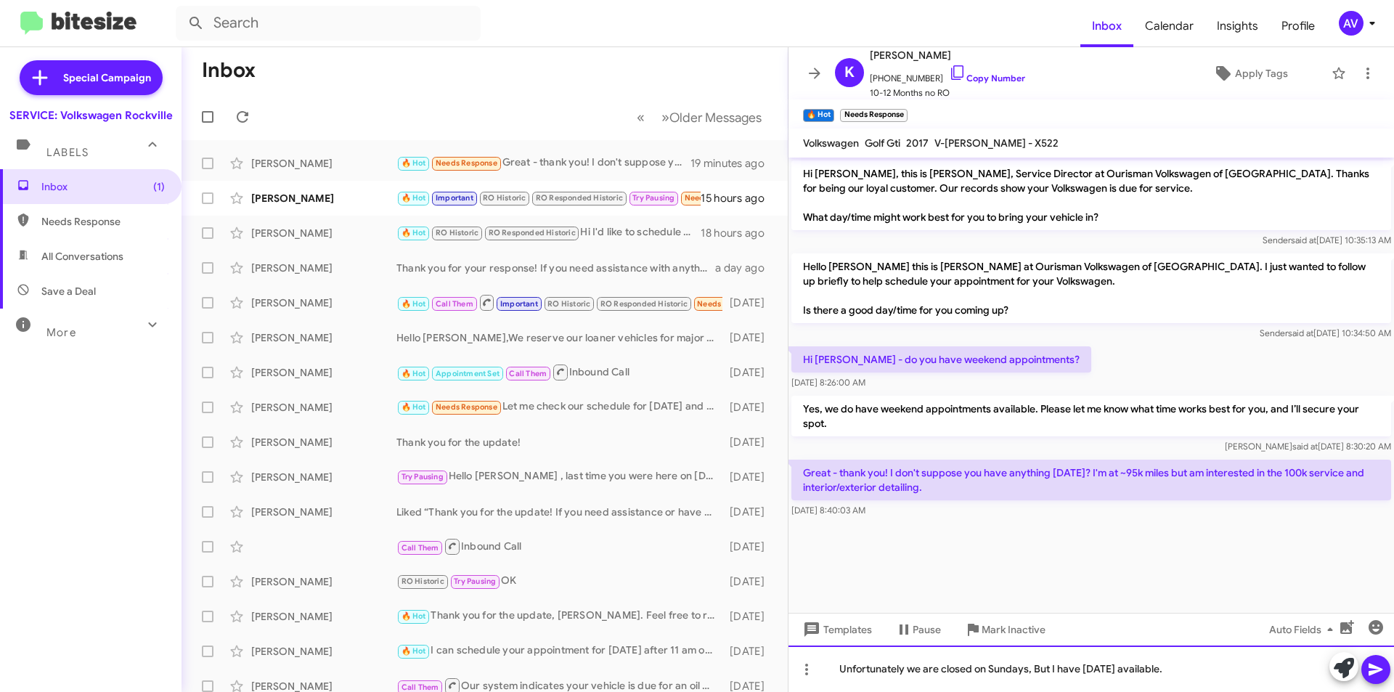
click at [1180, 674] on div "Unfortunately we are closed on Sundays, But I have [DATE] available." at bounding box center [1092, 668] width 606 height 46
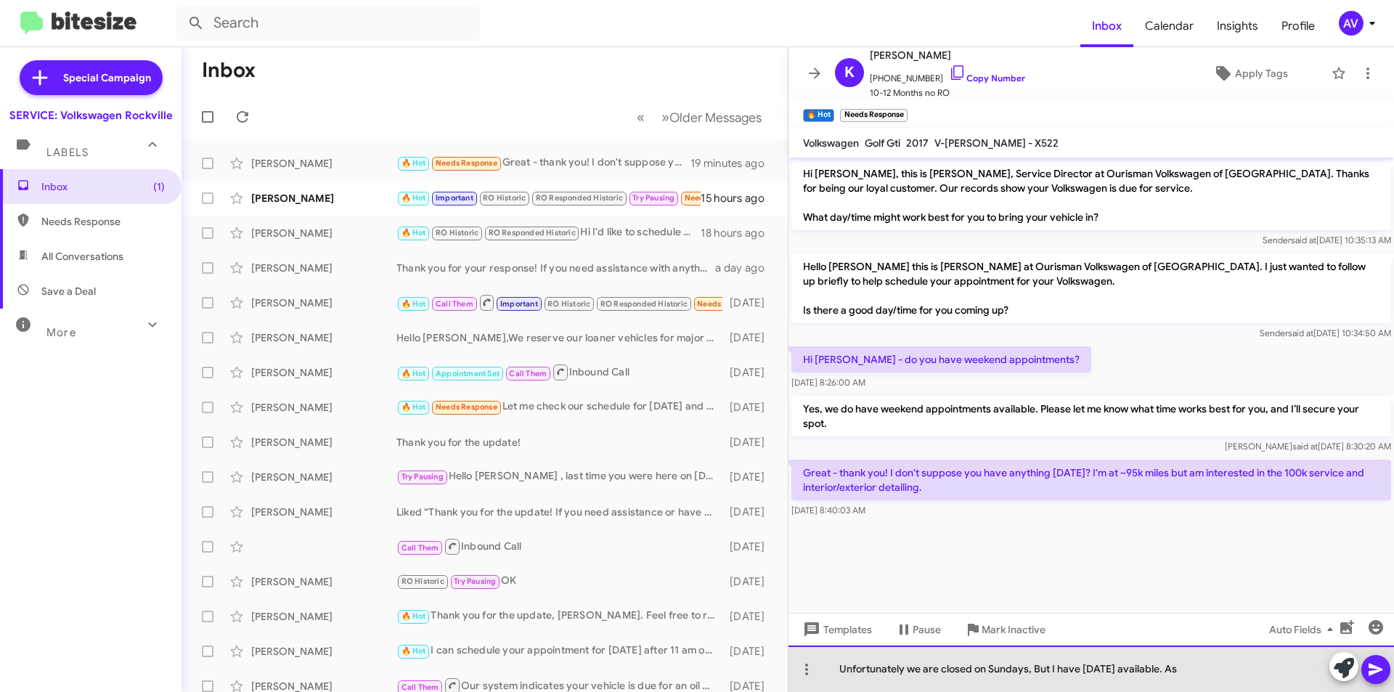
drag, startPoint x: 0, startPoint y: 248, endPoint x: 1219, endPoint y: 672, distance: 1290.9
click at [1219, 672] on div "Unfortunately we are closed on Sundays, But I have [DATE] available. As" at bounding box center [1092, 668] width 606 height 46
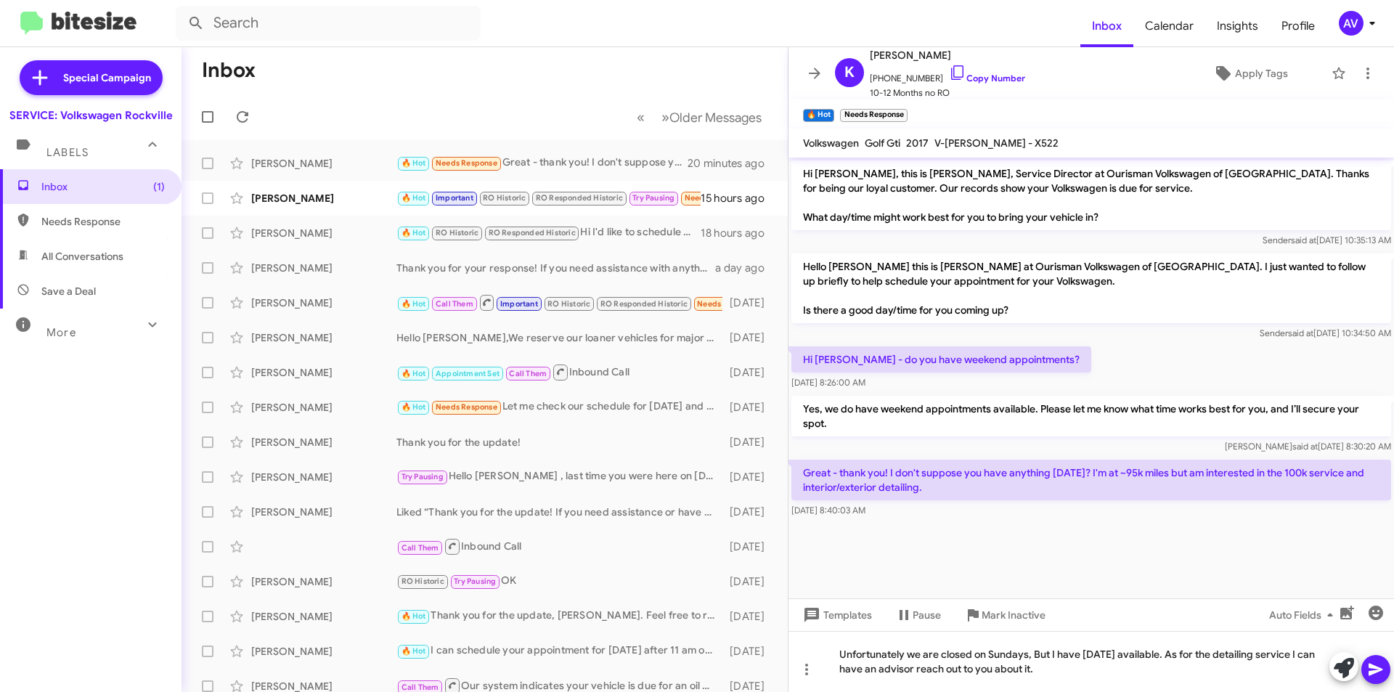
click at [1376, 664] on icon at bounding box center [1375, 669] width 17 height 17
